Goal: Transaction & Acquisition: Purchase product/service

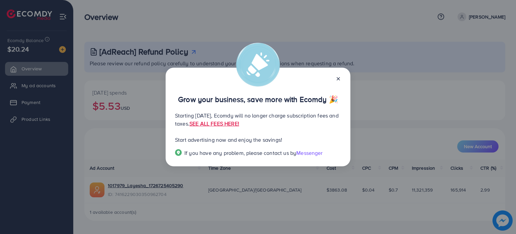
click at [338, 77] on icon at bounding box center [338, 78] width 5 height 5
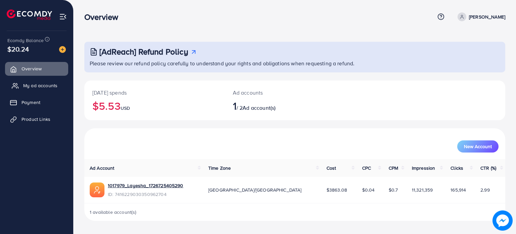
click at [34, 90] on link "My ad accounts" at bounding box center [36, 85] width 63 height 13
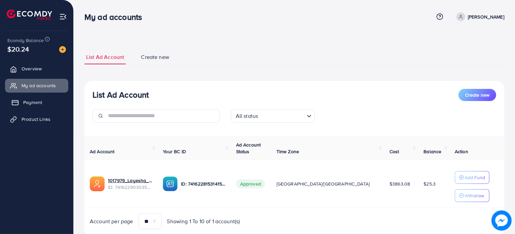
click at [29, 103] on span "Payment" at bounding box center [32, 102] width 19 height 7
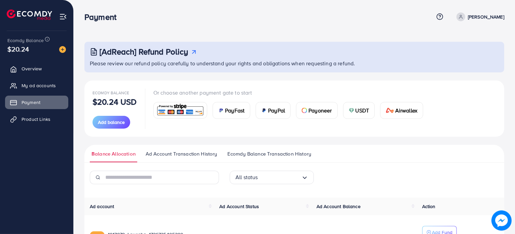
click at [229, 112] on span "PayFast" at bounding box center [234, 110] width 19 height 8
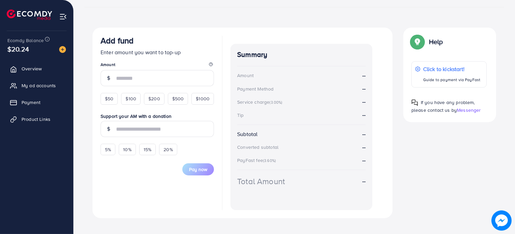
scroll to position [101, 0]
click at [126, 80] on input "number" at bounding box center [165, 77] width 98 height 16
click at [127, 99] on div "$50 $100 $200 $500 $1000" at bounding box center [157, 96] width 113 height 15
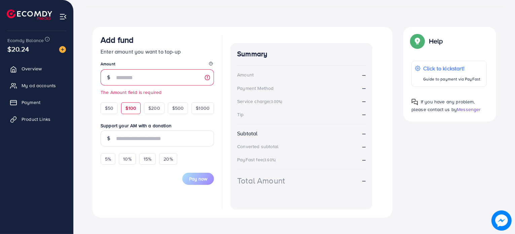
click at [131, 112] on div "$100" at bounding box center [130, 107] width 19 height 11
type input "***"
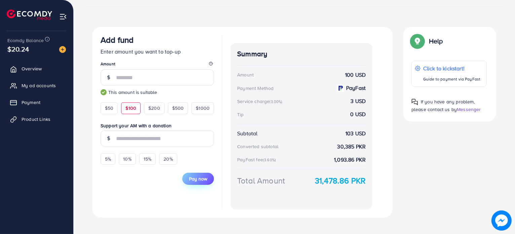
click at [201, 177] on span "Pay now" at bounding box center [198, 178] width 18 height 7
